Goal: Task Accomplishment & Management: Manage account settings

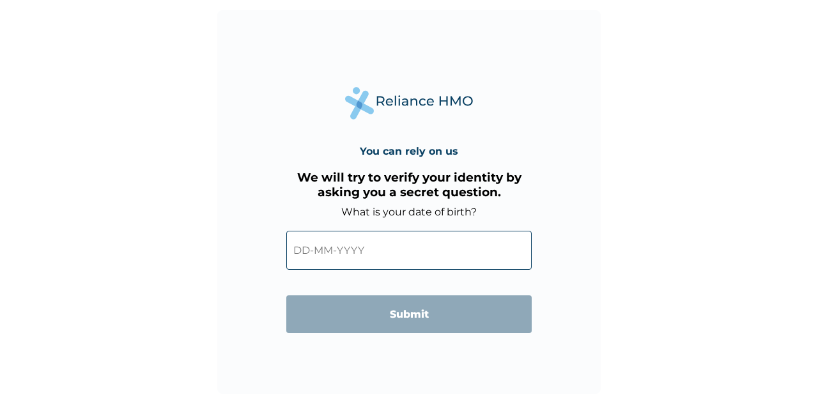
click at [310, 249] on input "text" at bounding box center [408, 250] width 245 height 39
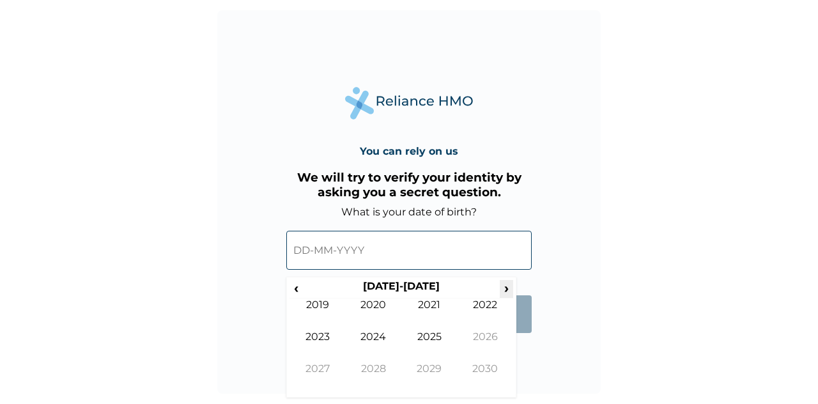
click at [508, 288] on span "›" at bounding box center [507, 288] width 14 height 16
click at [294, 289] on span "‹" at bounding box center [296, 288] width 13 height 16
click at [484, 308] on td "2012" at bounding box center [486, 315] width 56 height 32
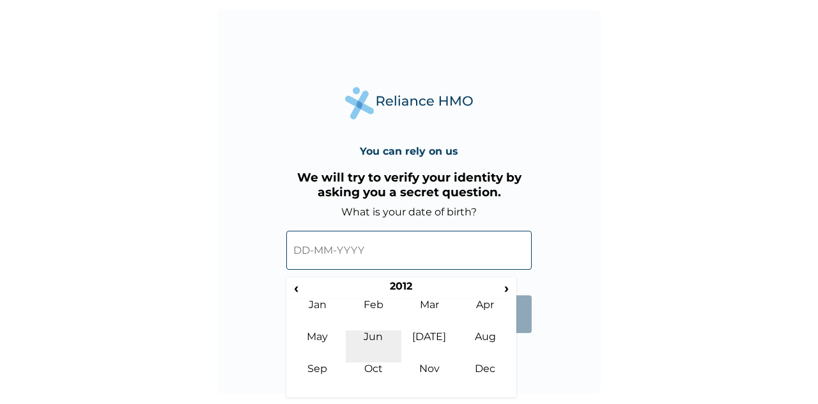
click at [375, 339] on td "Jun" at bounding box center [374, 347] width 56 height 32
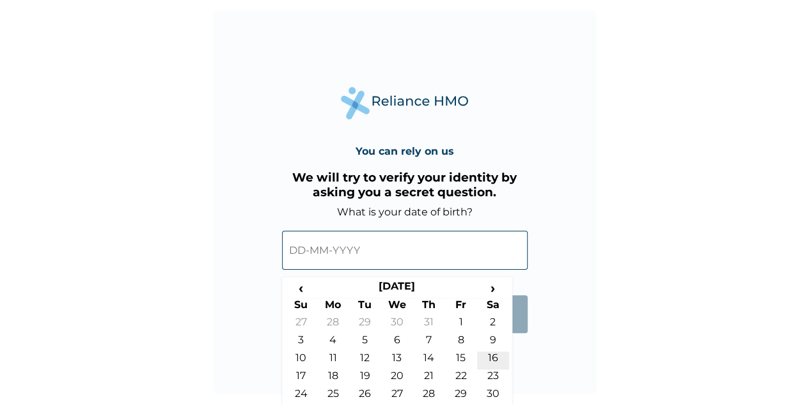
click at [493, 360] on td "16" at bounding box center [493, 361] width 32 height 18
type input "[DATE]"
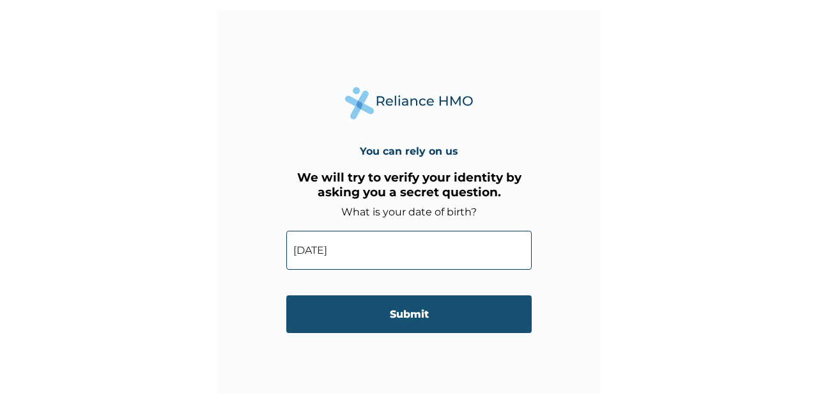
click at [401, 315] on input "Submit" at bounding box center [408, 314] width 245 height 38
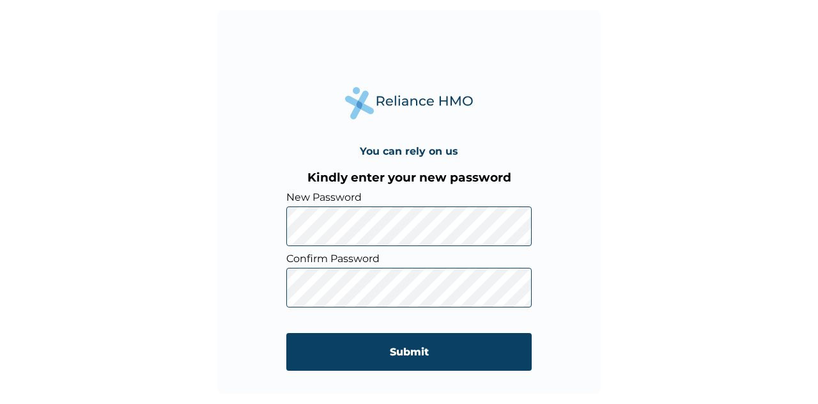
click at [404, 350] on input "Submit" at bounding box center [408, 352] width 245 height 38
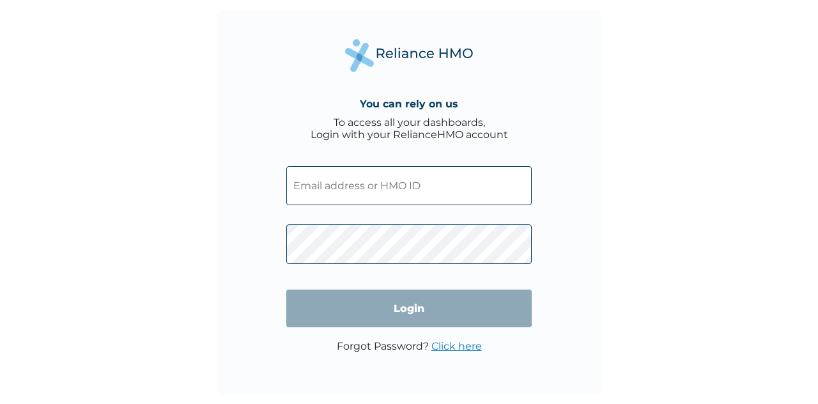
click at [311, 182] on input "text" at bounding box center [408, 185] width 245 height 39
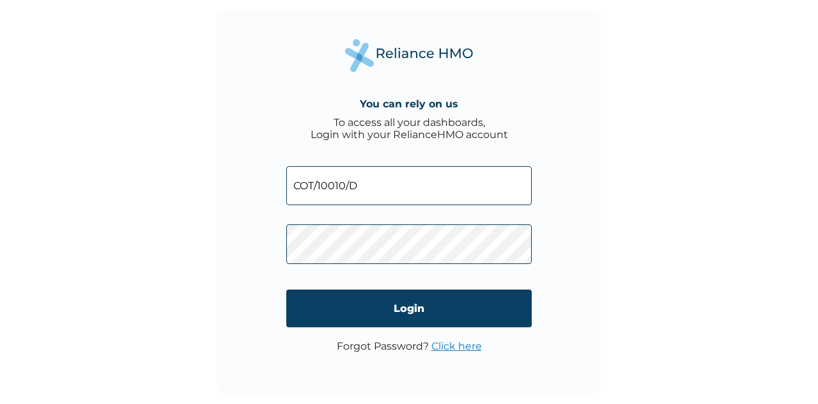
type input "COT/10010/D"
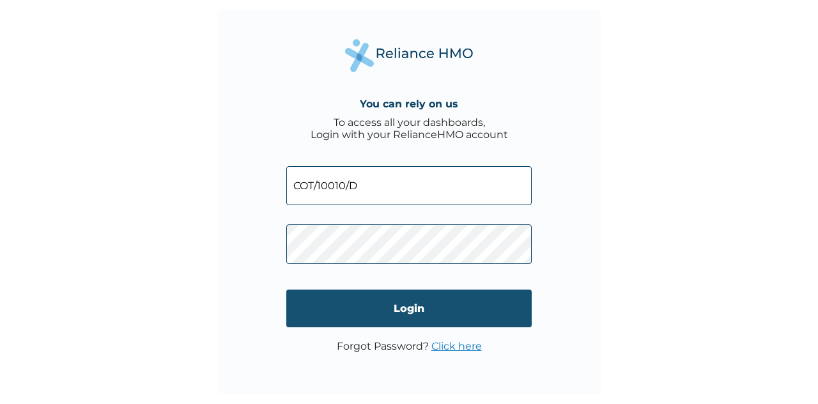
click at [408, 304] on input "Login" at bounding box center [408, 309] width 245 height 38
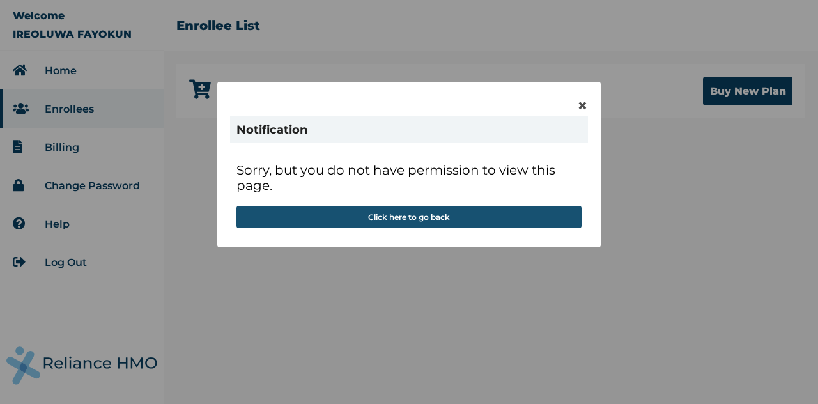
click at [396, 218] on button "Click here to go back" at bounding box center [409, 217] width 345 height 22
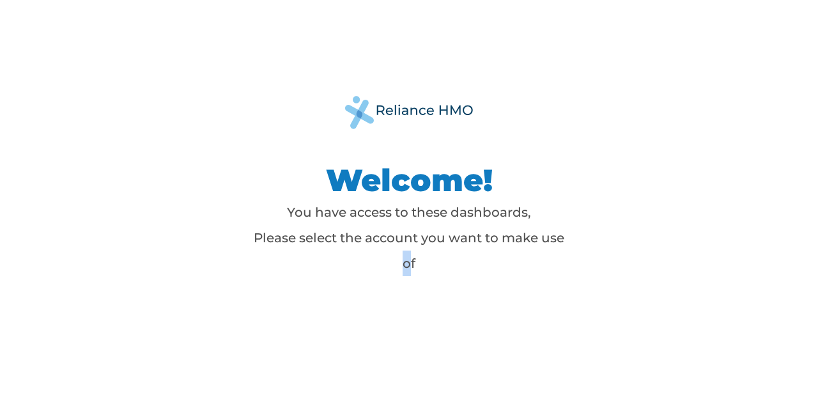
click at [407, 276] on p "You have access to these dashboards, Please select the account you want to make…" at bounding box center [409, 237] width 320 height 77
click at [437, 273] on p "You have access to these dashboards, Please select the account you want to make…" at bounding box center [409, 237] width 320 height 77
click at [444, 183] on h1 "Welcome!" at bounding box center [409, 180] width 320 height 38
drag, startPoint x: 520, startPoint y: 114, endPoint x: 483, endPoint y: 293, distance: 183.3
click at [484, 293] on div "Welcome! You have access to these dashboards, Please select the account you wan…" at bounding box center [408, 202] width 575 height 212
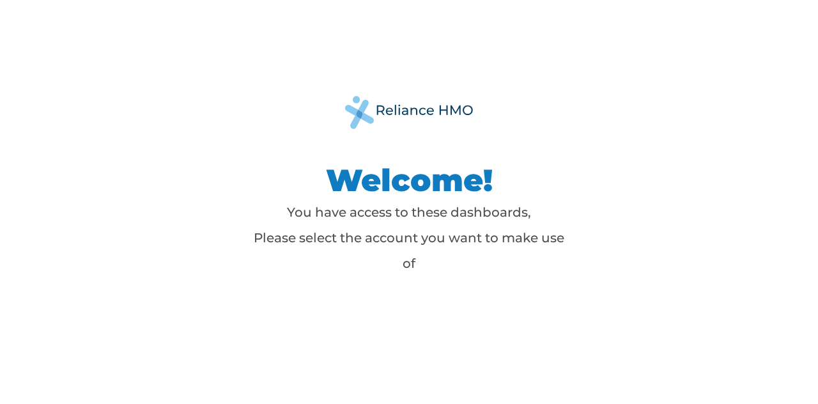
click at [409, 262] on p "You have access to these dashboards, Please select the account you want to make…" at bounding box center [409, 237] width 320 height 77
